Goal: Information Seeking & Learning: Learn about a topic

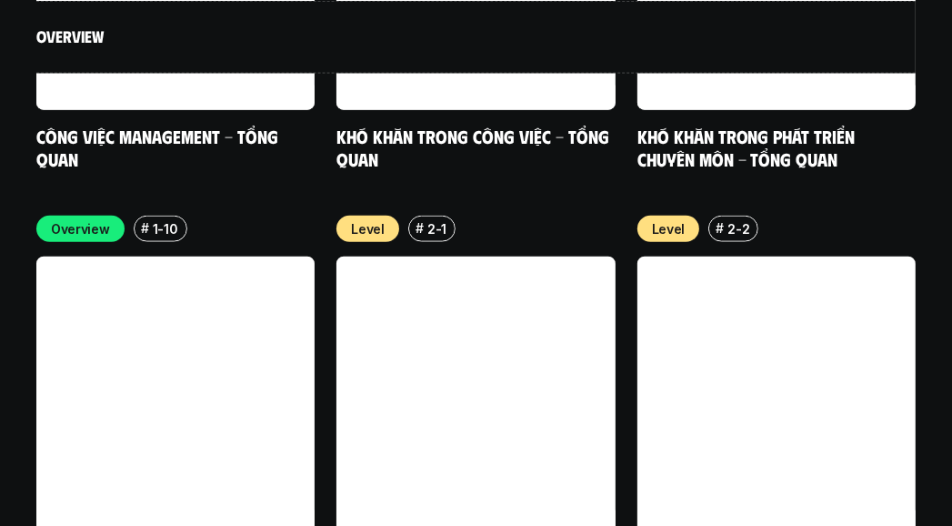
scroll to position [6246, 0]
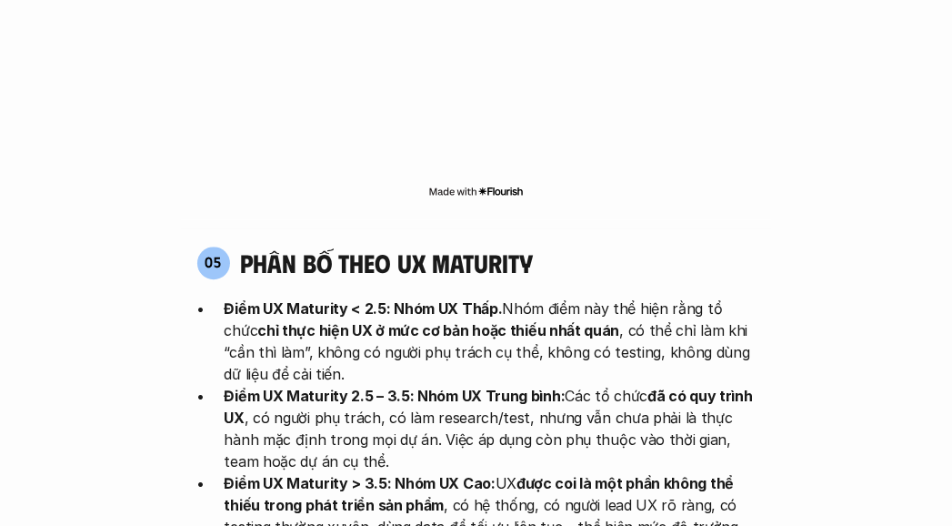
scroll to position [3820, 0]
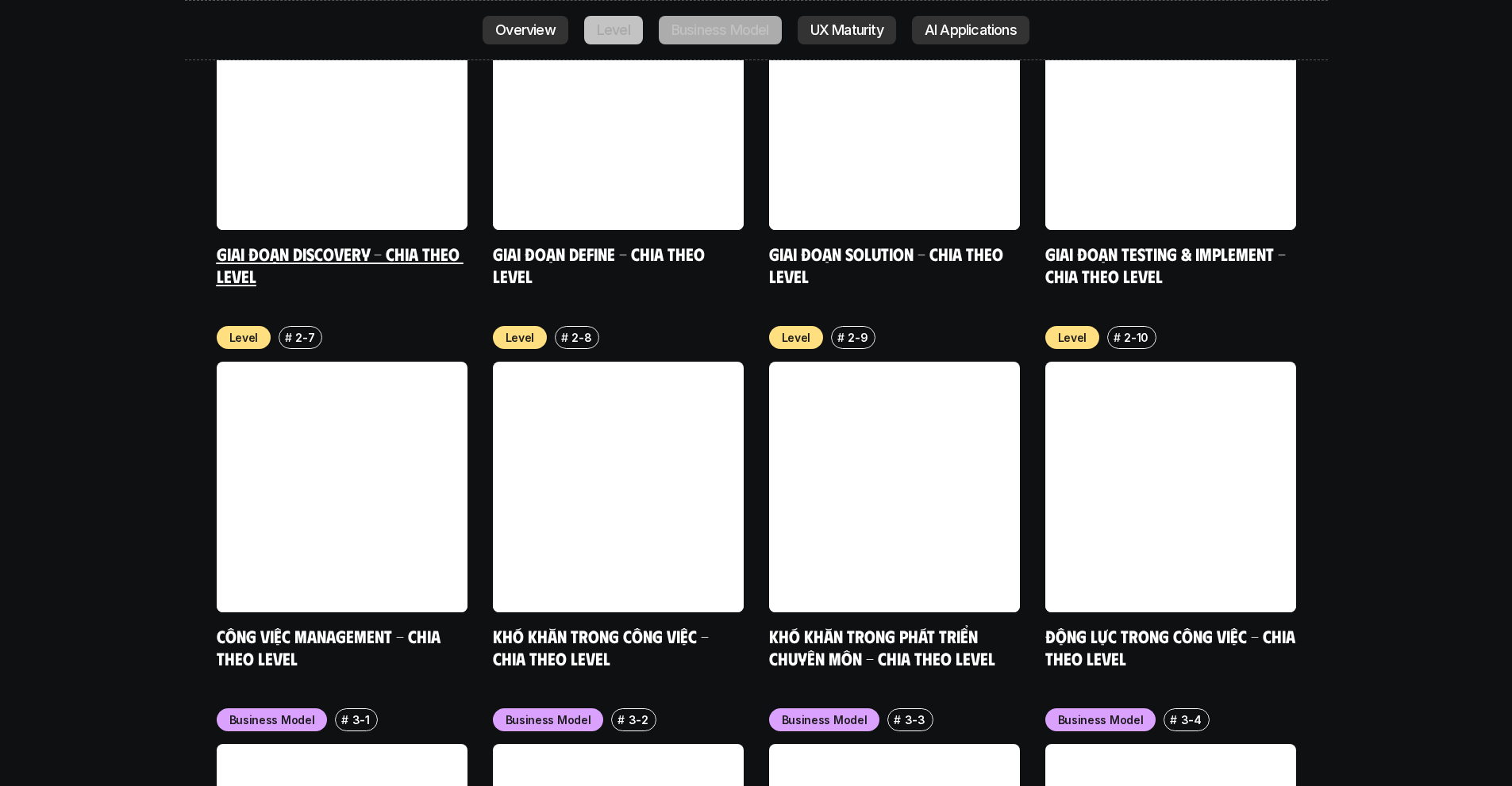
scroll to position [5958, 0]
